Goal: Navigation & Orientation: Find specific page/section

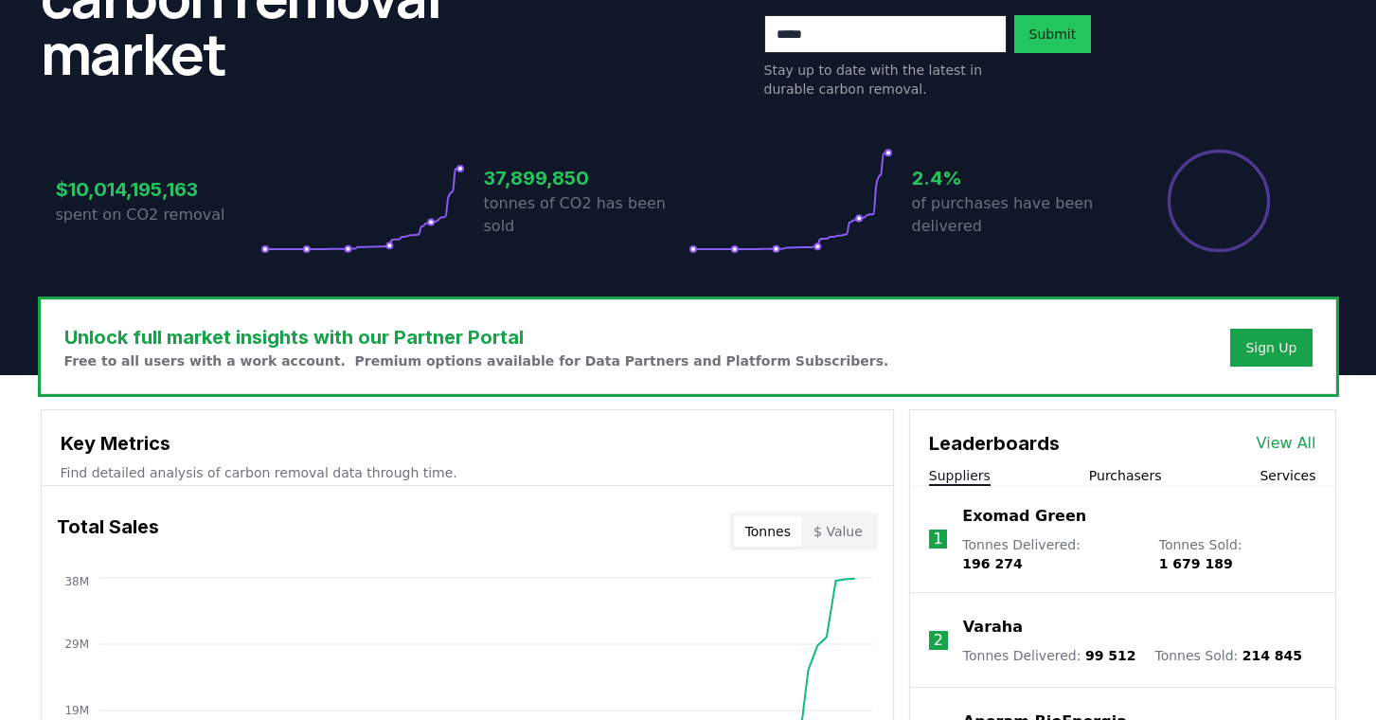
scroll to position [287, 0]
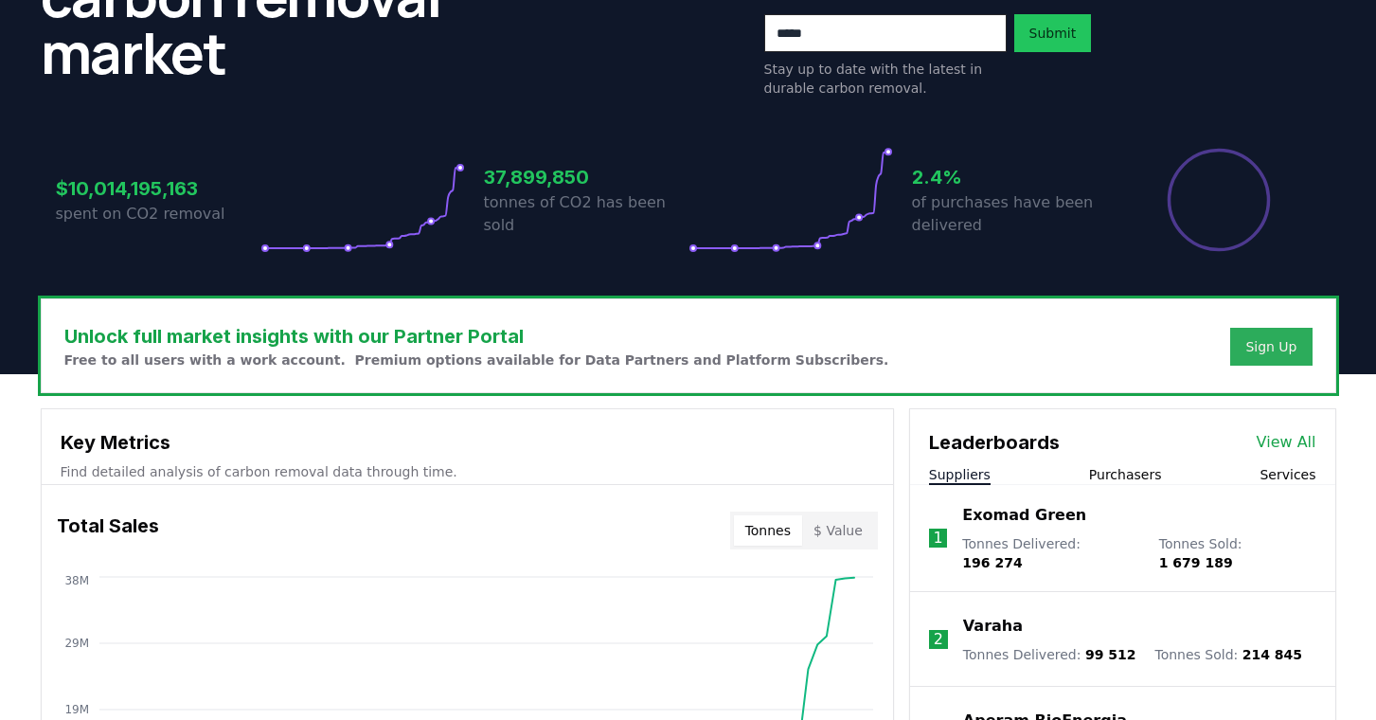
click at [1265, 348] on div "Sign Up" at bounding box center [1270, 346] width 51 height 19
click at [1271, 352] on div "Sign Up" at bounding box center [1270, 346] width 51 height 19
click at [1265, 353] on div "Sign Up" at bounding box center [1270, 346] width 51 height 19
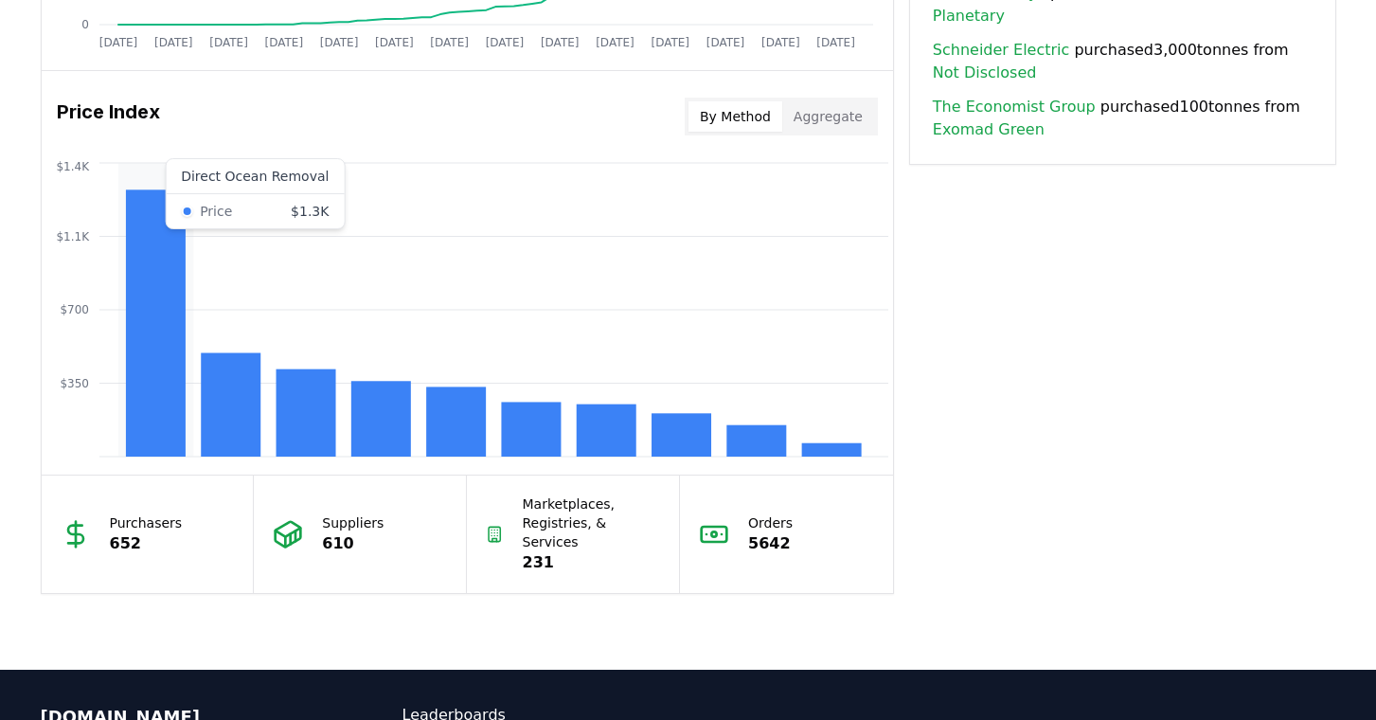
scroll to position [1507, 0]
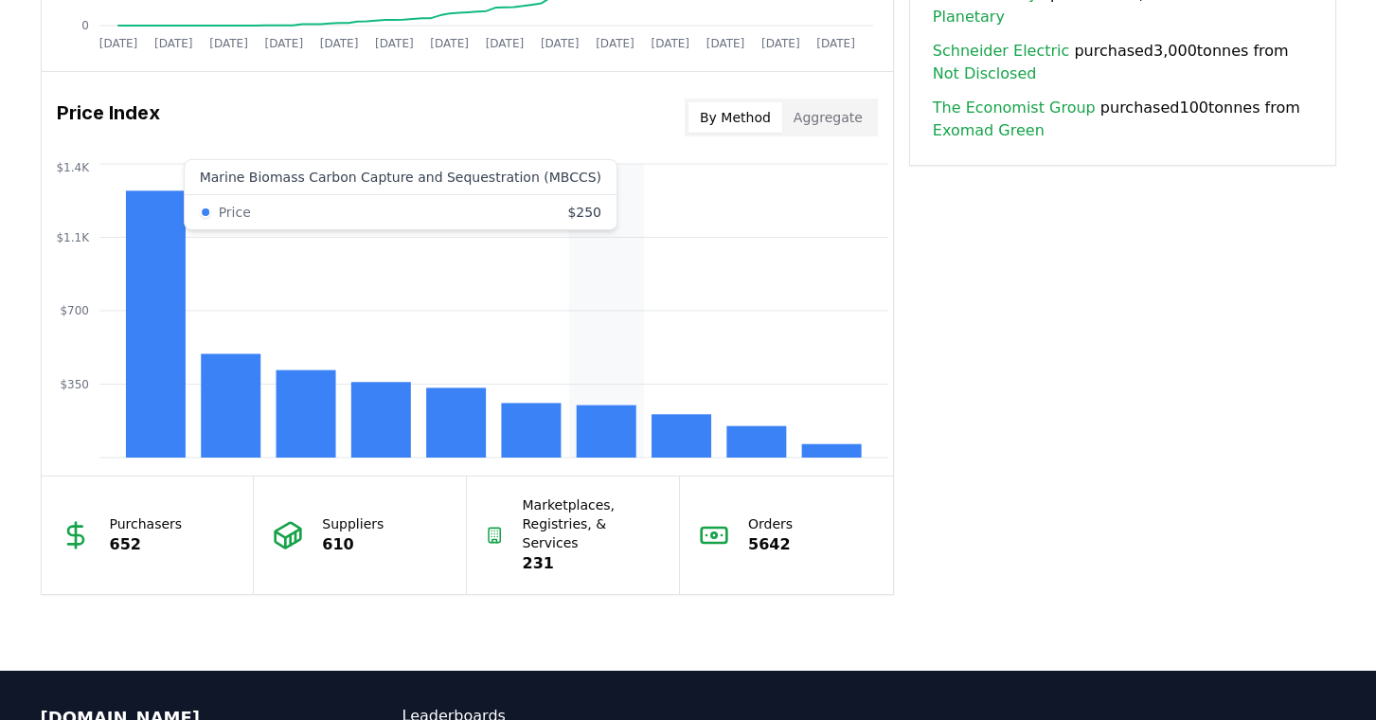
click at [615, 428] on rect at bounding box center [606, 431] width 60 height 52
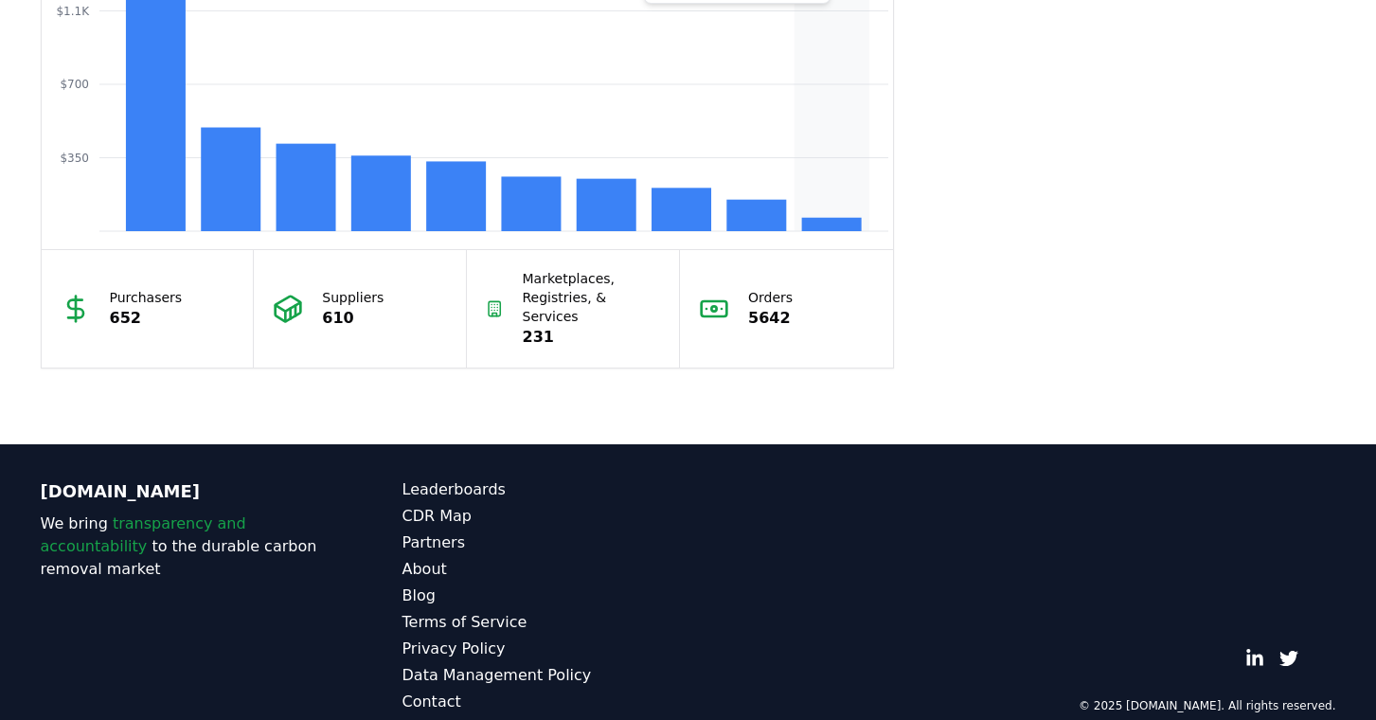
scroll to position [1741, 0]
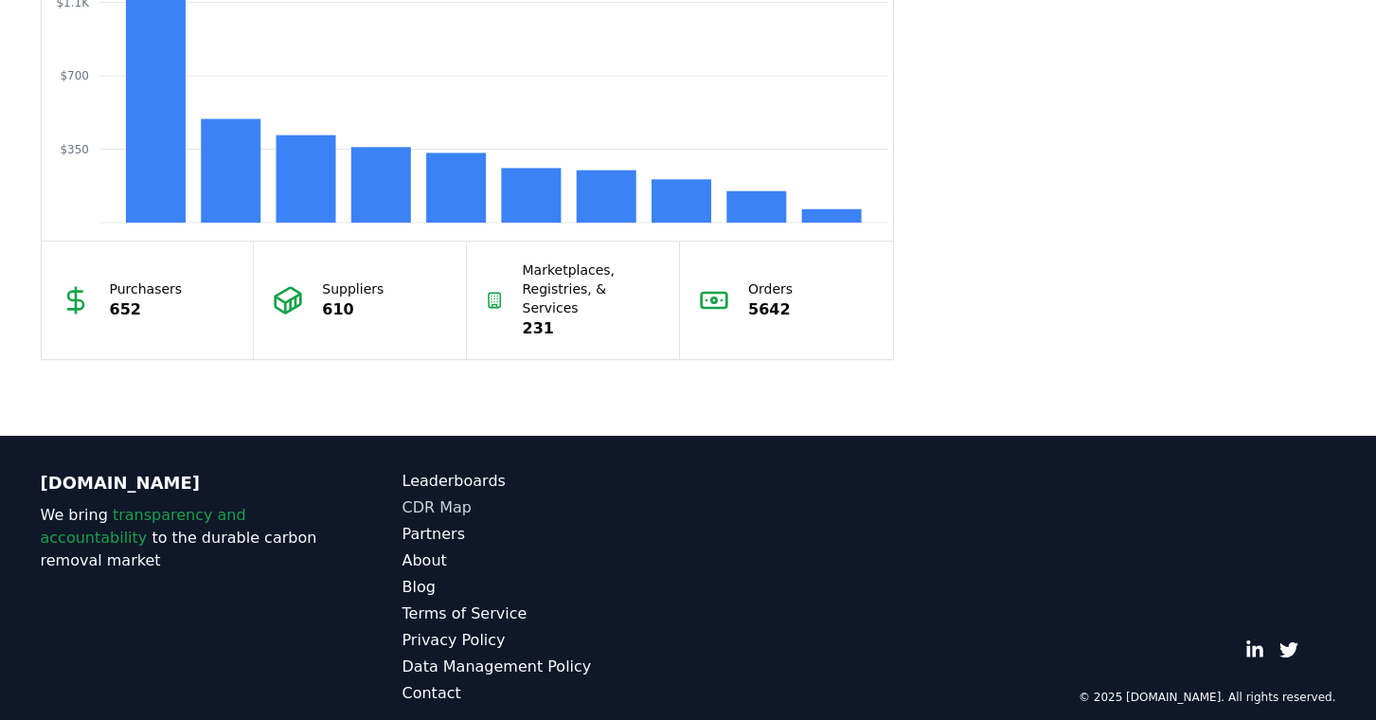
click at [455, 496] on link "CDR Map" at bounding box center [545, 507] width 286 height 23
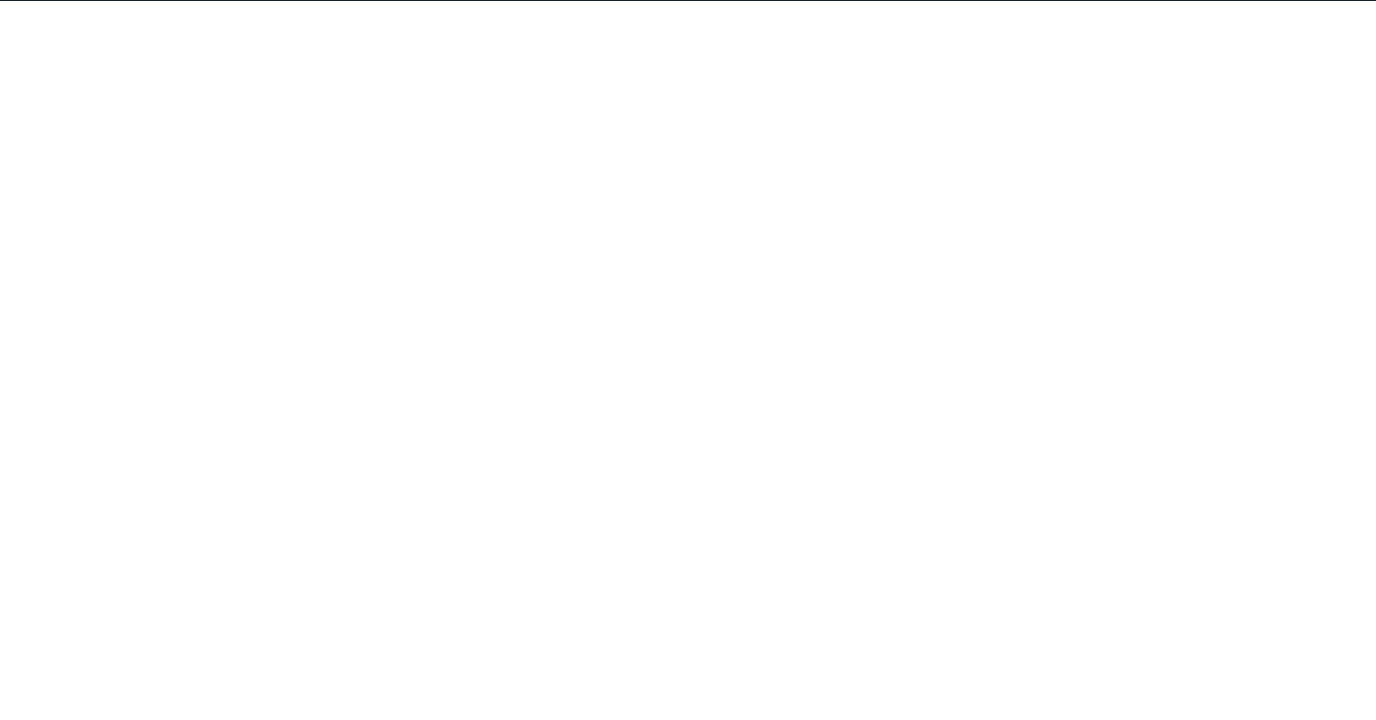
scroll to position [286, 0]
